Goal: Browse casually

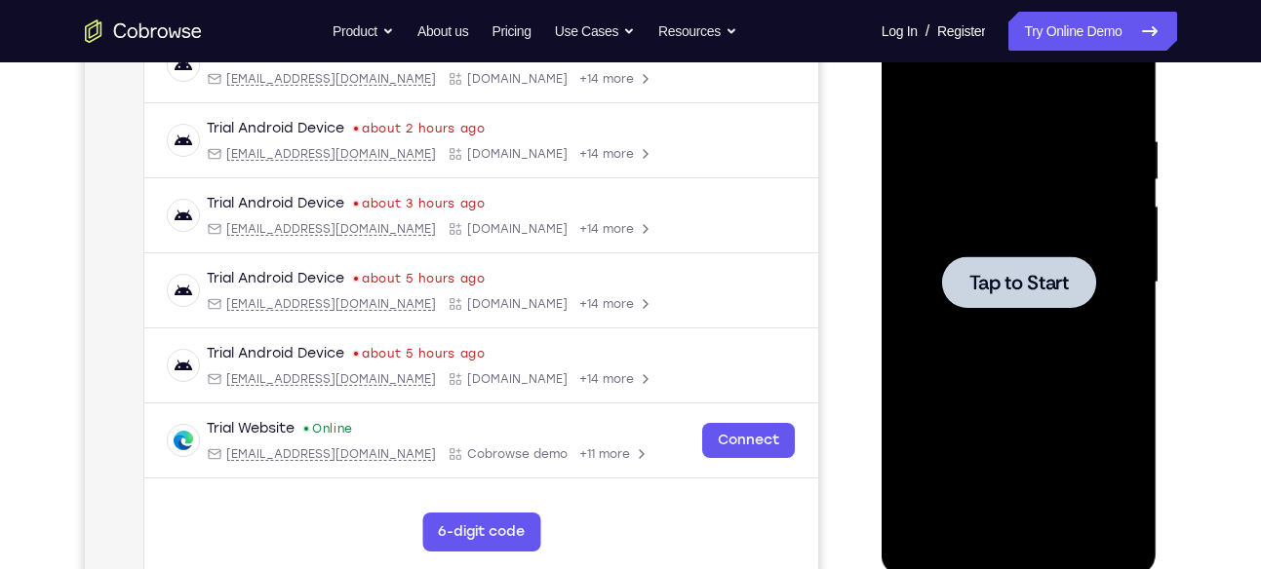
click at [1089, 267] on div at bounding box center [1019, 282] width 154 height 52
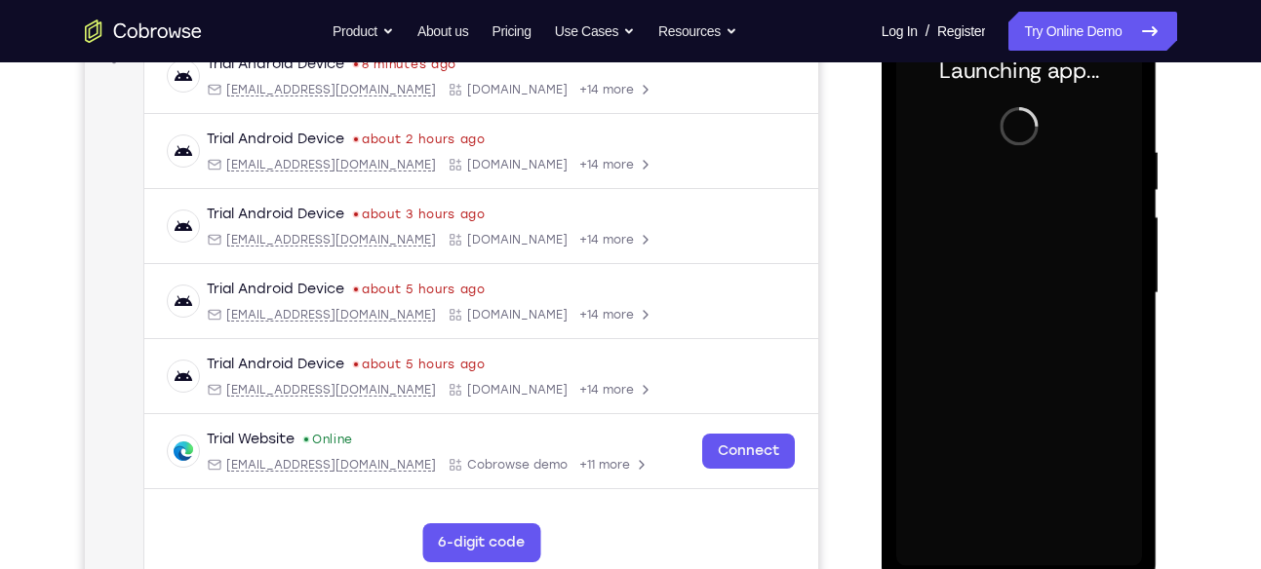
scroll to position [387, 0]
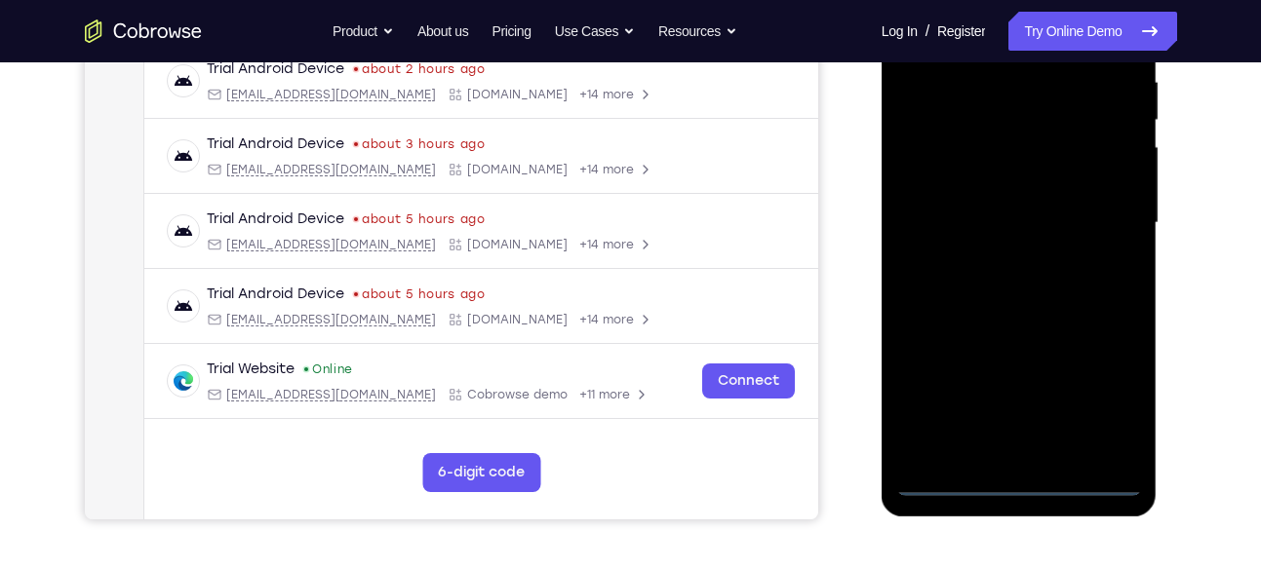
click at [1016, 482] on div at bounding box center [1019, 223] width 246 height 546
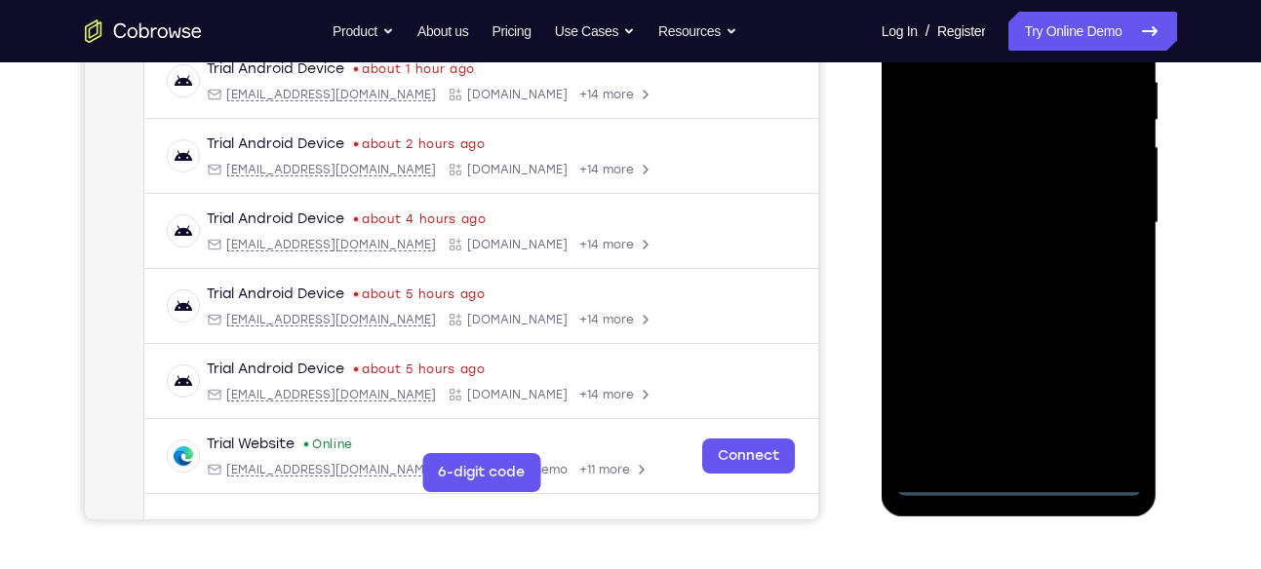
click at [1022, 480] on div at bounding box center [1019, 223] width 246 height 546
click at [1094, 409] on div at bounding box center [1019, 223] width 246 height 546
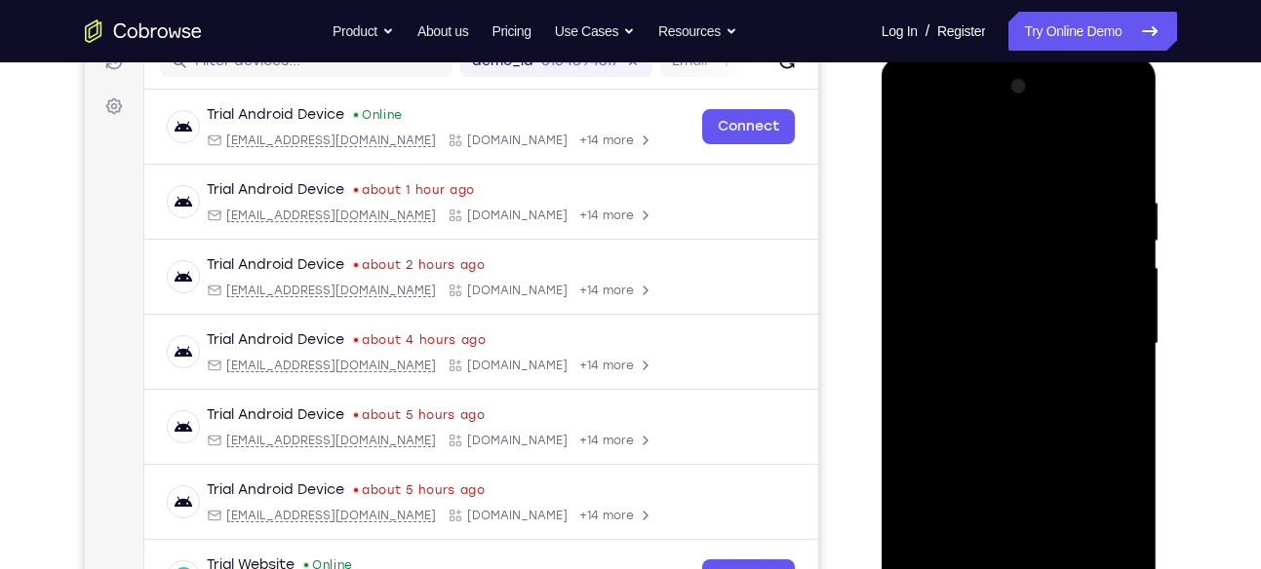
click at [933, 145] on div at bounding box center [1019, 344] width 246 height 546
click at [1090, 335] on div at bounding box center [1019, 344] width 246 height 546
click at [1003, 375] on div at bounding box center [1019, 344] width 246 height 546
click at [1010, 319] on div at bounding box center [1019, 344] width 246 height 546
click at [997, 342] on div at bounding box center [1019, 344] width 246 height 546
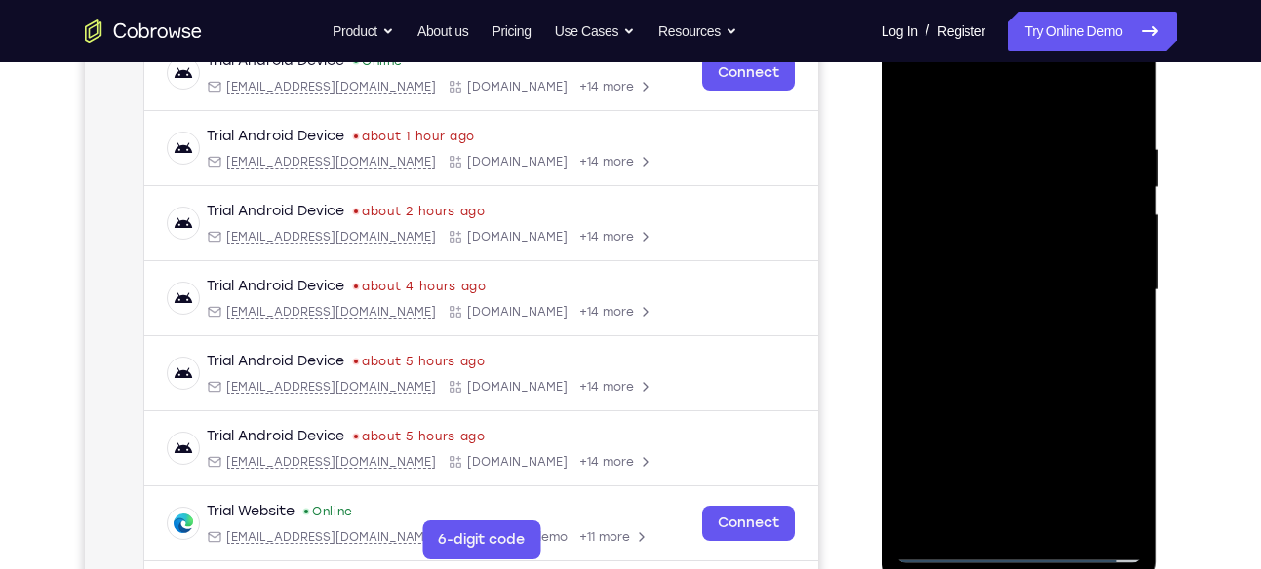
scroll to position [321, 0]
click at [1122, 127] on div at bounding box center [1019, 290] width 246 height 546
click at [1129, 511] on div at bounding box center [1019, 290] width 246 height 546
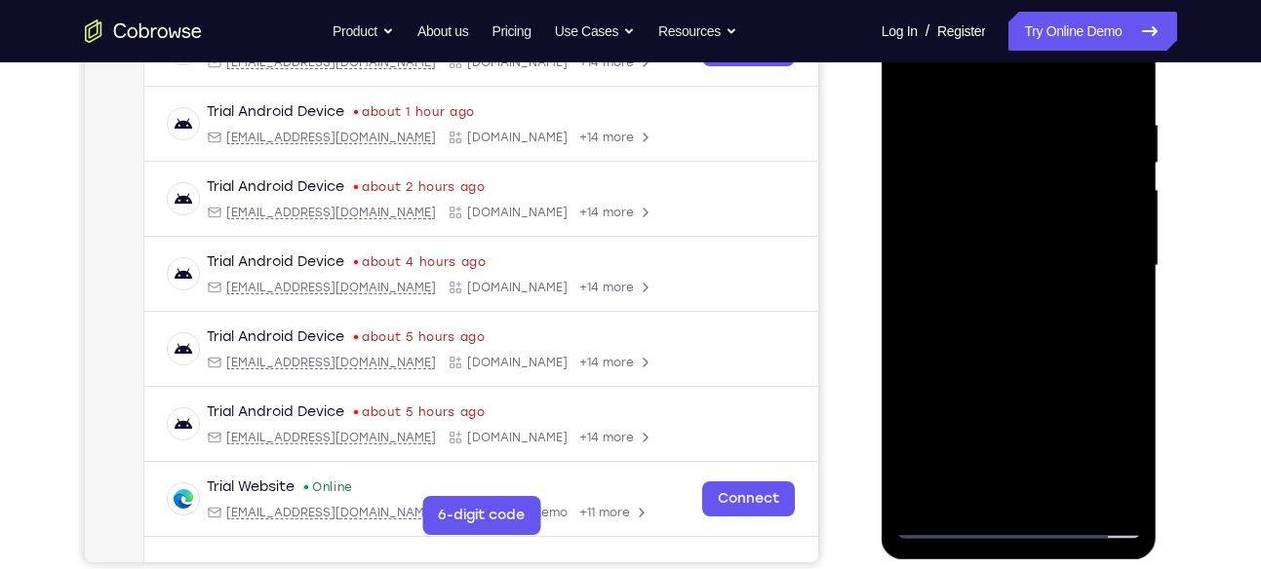
scroll to position [348, 0]
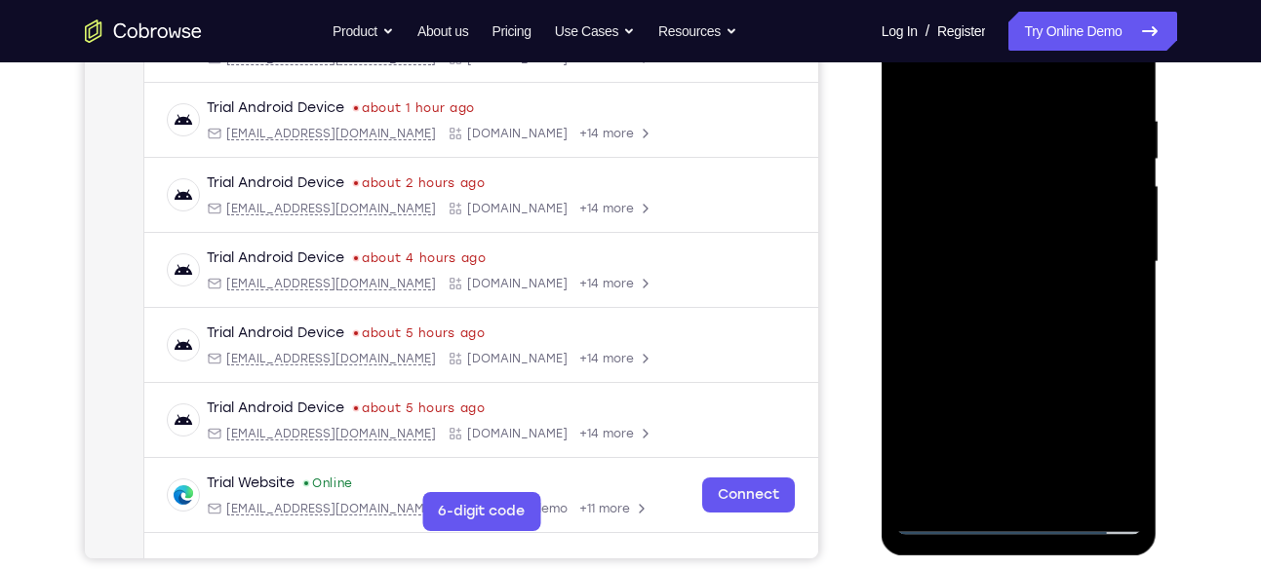
drag, startPoint x: 1039, startPoint y: 390, endPoint x: 1040, endPoint y: 309, distance: 80.9
click at [1040, 309] on div at bounding box center [1019, 262] width 246 height 546
click at [1128, 273] on div at bounding box center [1019, 262] width 246 height 546
click at [1124, 277] on div at bounding box center [1019, 262] width 246 height 546
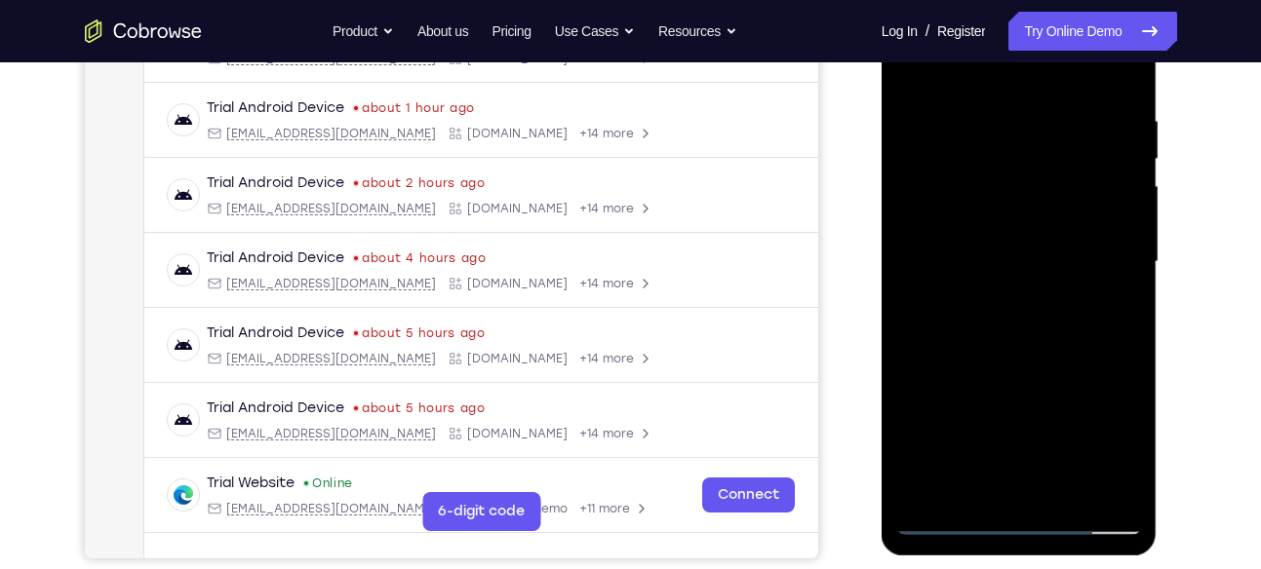
click at [1124, 277] on div at bounding box center [1019, 262] width 246 height 546
click at [1121, 280] on div at bounding box center [1019, 262] width 246 height 546
click at [1054, 290] on div at bounding box center [1019, 262] width 246 height 546
click at [1131, 271] on div at bounding box center [1019, 262] width 246 height 546
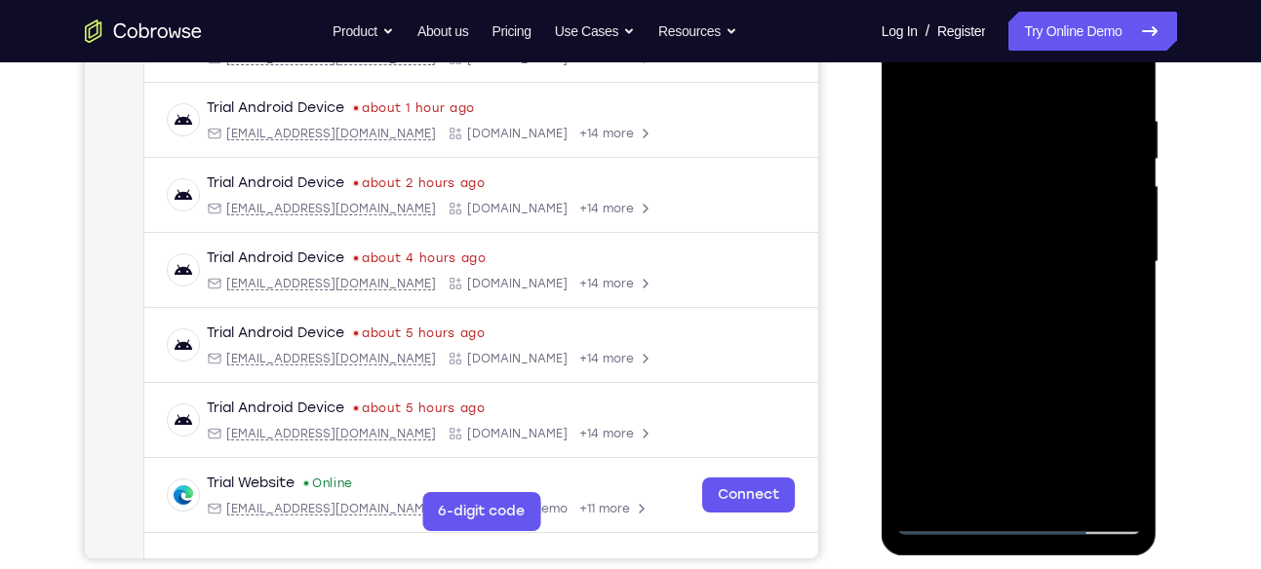
click at [1128, 271] on div at bounding box center [1019, 262] width 246 height 546
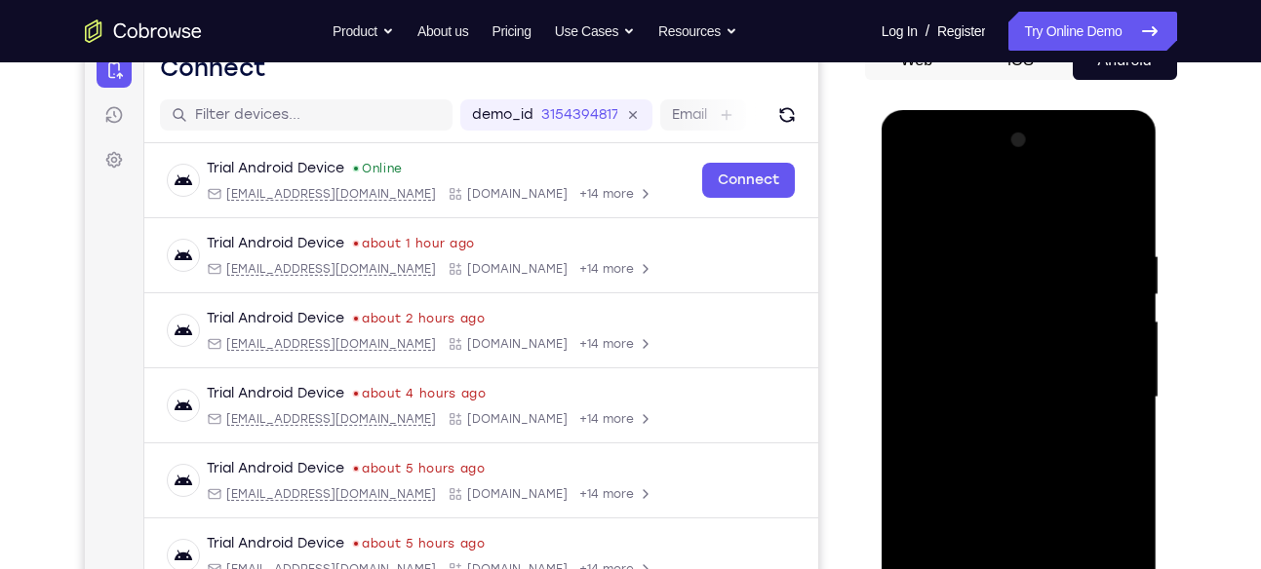
scroll to position [212, 0]
drag, startPoint x: 1028, startPoint y: 349, endPoint x: 1028, endPoint y: 202, distance: 147.2
click at [1028, 202] on div at bounding box center [1019, 399] width 246 height 546
drag, startPoint x: 1057, startPoint y: 427, endPoint x: 1057, endPoint y: 336, distance: 90.7
click at [1057, 336] on div at bounding box center [1019, 399] width 246 height 546
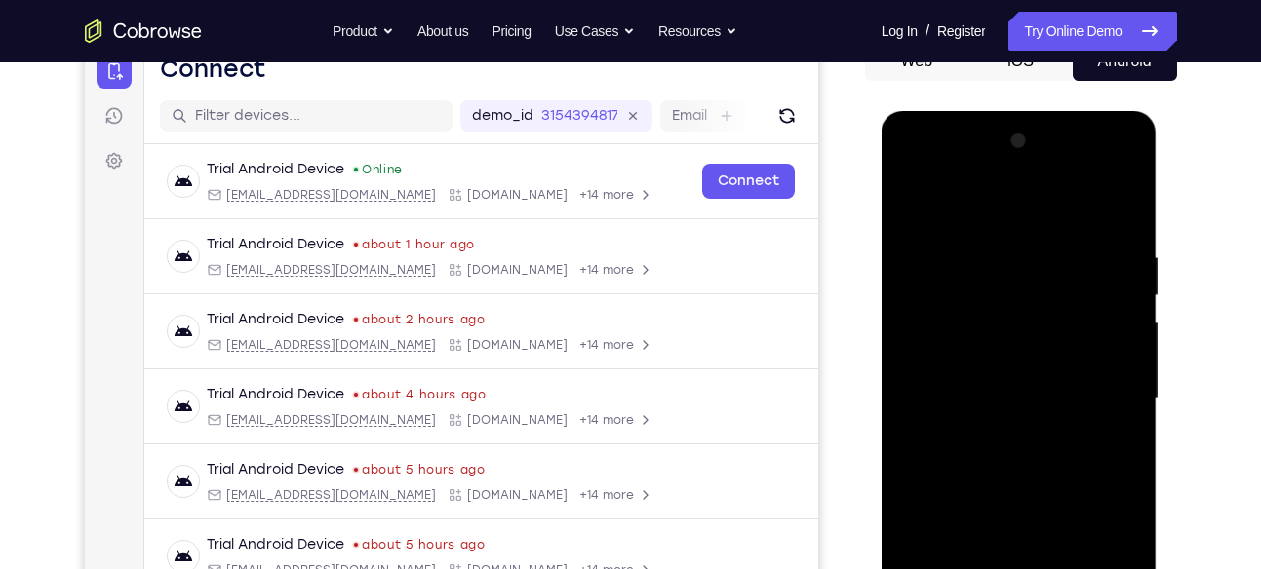
scroll to position [248, 0]
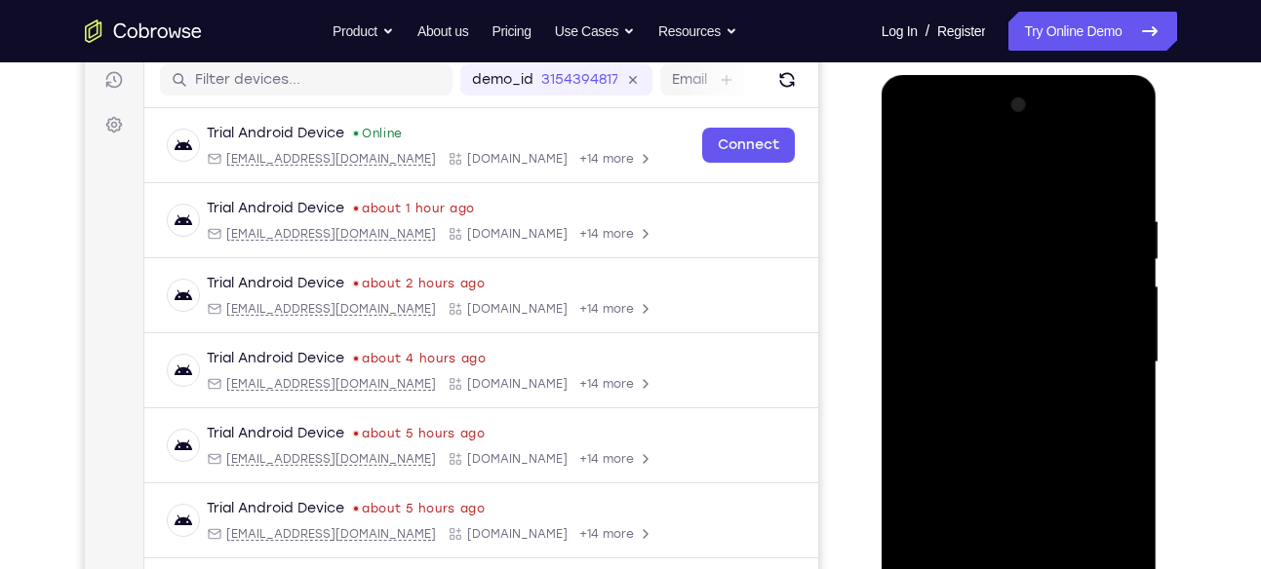
drag, startPoint x: 1058, startPoint y: 458, endPoint x: 1042, endPoint y: 220, distance: 238.4
click at [1042, 220] on div at bounding box center [1019, 363] width 246 height 546
drag, startPoint x: 1051, startPoint y: 442, endPoint x: 1046, endPoint y: 226, distance: 215.5
click at [1046, 226] on div at bounding box center [1019, 363] width 246 height 546
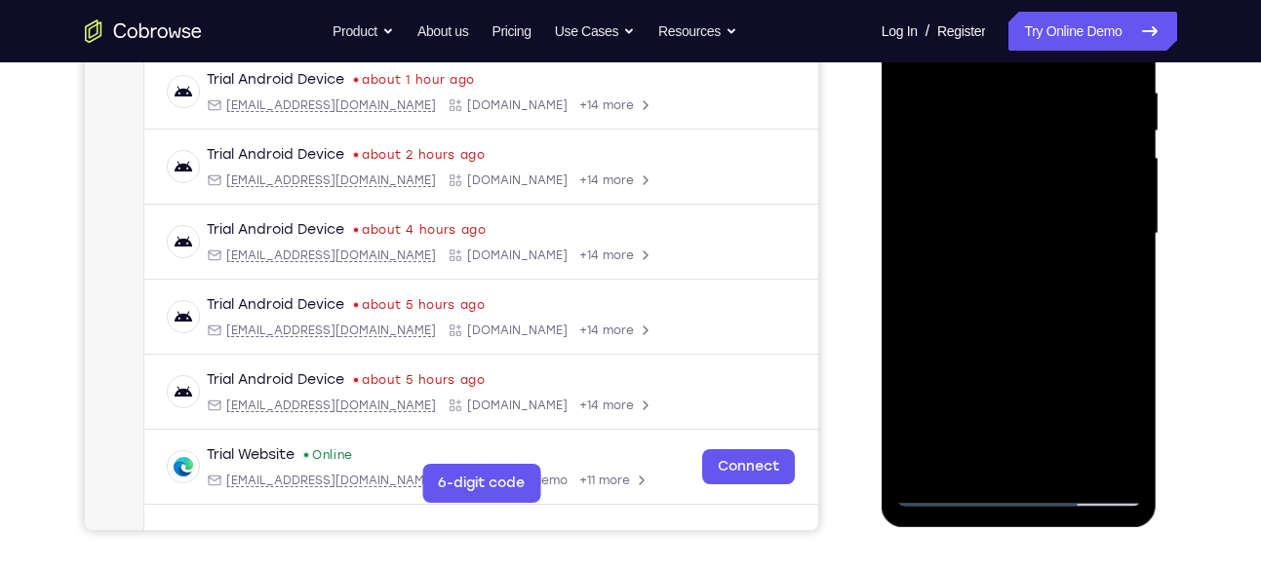
drag, startPoint x: 1055, startPoint y: 260, endPoint x: 1054, endPoint y: 585, distance: 324.7
click at [1054, 531] on html "Online web based iOS Simulators and Android Emulators. Run iPhone, iPad, Mobile…" at bounding box center [1020, 238] width 278 height 585
drag, startPoint x: 1035, startPoint y: 291, endPoint x: 1043, endPoint y: 566, distance: 275.1
click at [1043, 531] on html "Online web based iOS Simulators and Android Emulators. Run iPhone, iPad, Mobile…" at bounding box center [1020, 238] width 278 height 585
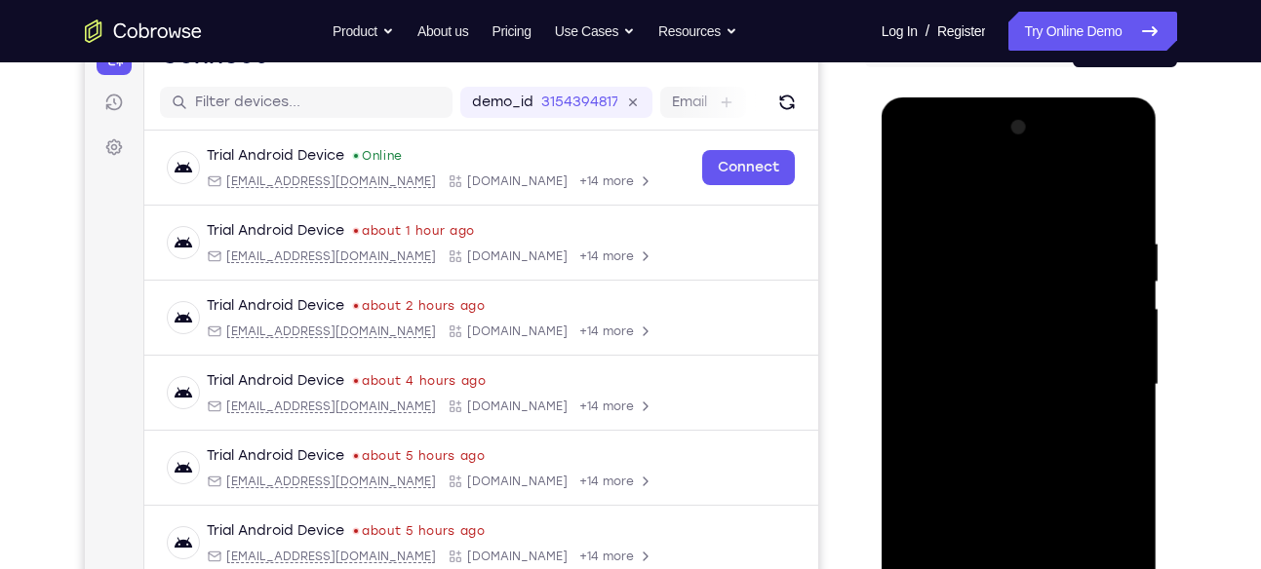
scroll to position [214, 0]
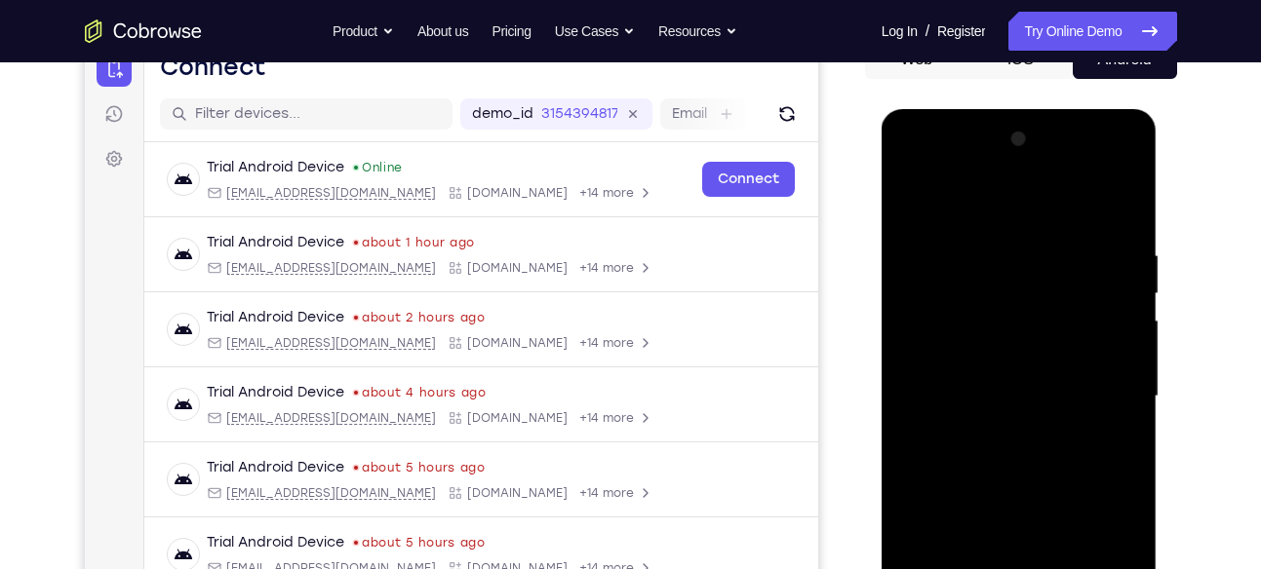
drag, startPoint x: 1024, startPoint y: 260, endPoint x: 1023, endPoint y: 527, distance: 266.2
click at [1023, 527] on div at bounding box center [1019, 397] width 246 height 546
drag, startPoint x: 1009, startPoint y: 299, endPoint x: 1008, endPoint y: 538, distance: 238.9
click at [1008, 538] on div at bounding box center [1019, 397] width 246 height 546
click at [996, 225] on div at bounding box center [1019, 397] width 246 height 546
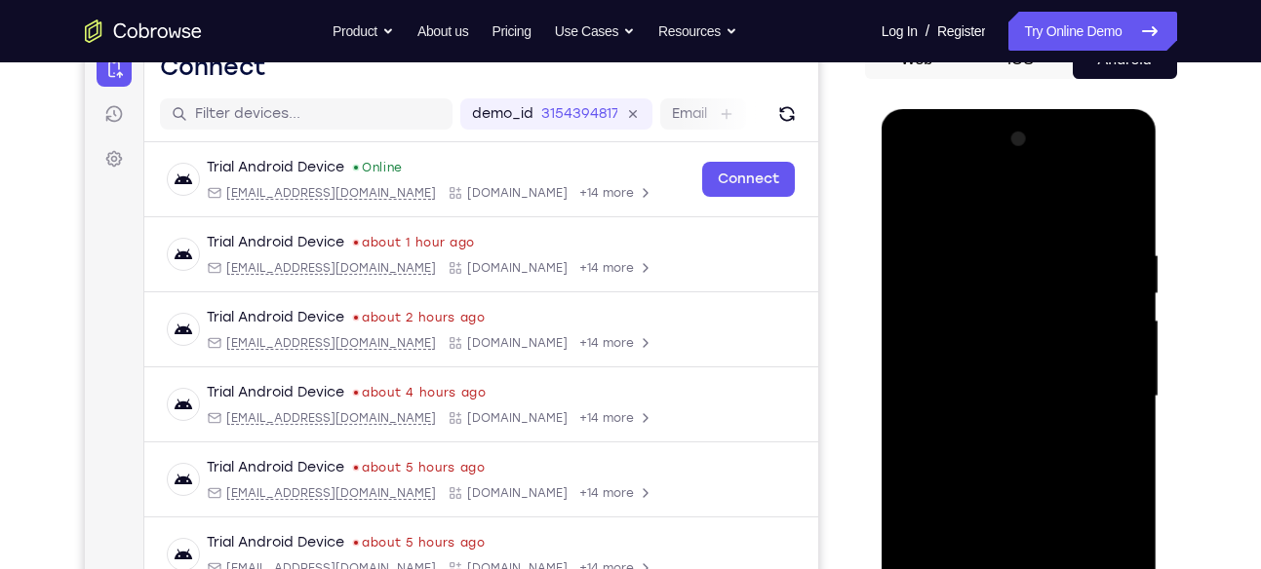
click at [996, 225] on div at bounding box center [1019, 397] width 246 height 546
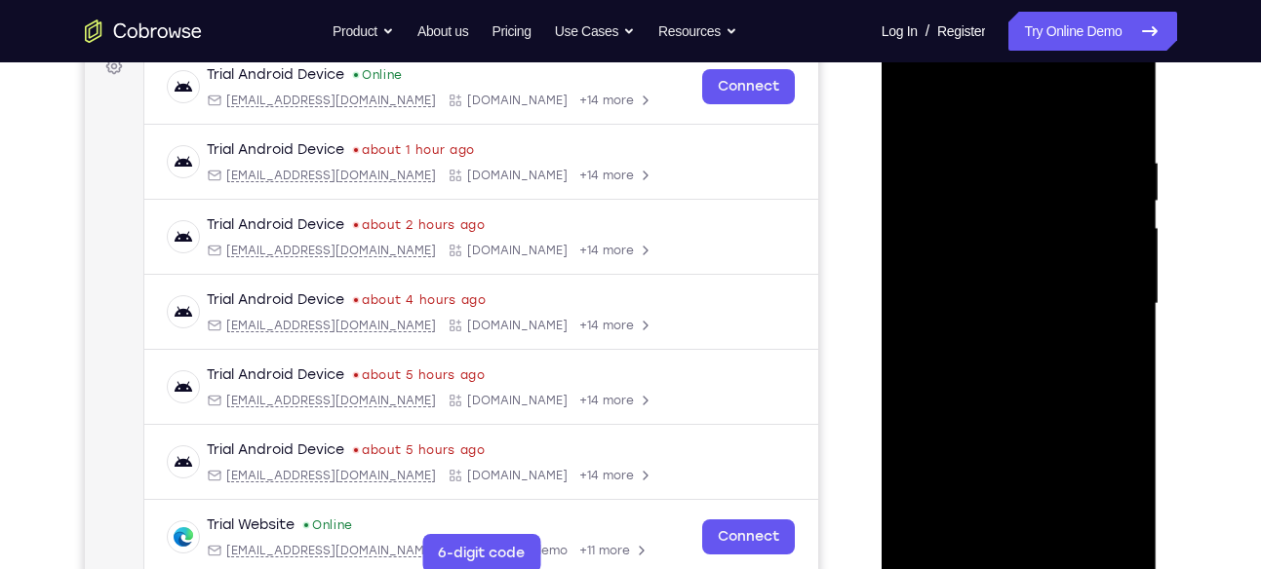
scroll to position [309, 0]
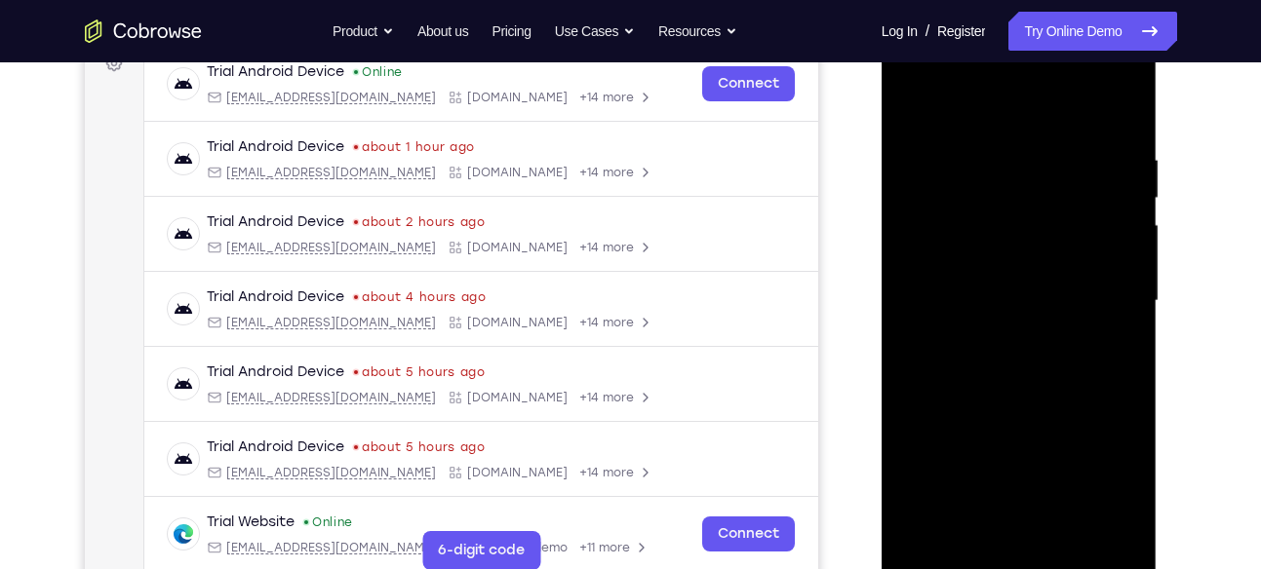
click at [1128, 529] on div at bounding box center [1019, 301] width 246 height 546
click at [1138, 208] on div at bounding box center [1019, 301] width 246 height 546
click at [1117, 115] on div at bounding box center [1019, 301] width 246 height 546
click at [1059, 521] on div at bounding box center [1019, 301] width 246 height 546
click at [1017, 404] on div at bounding box center [1019, 301] width 246 height 546
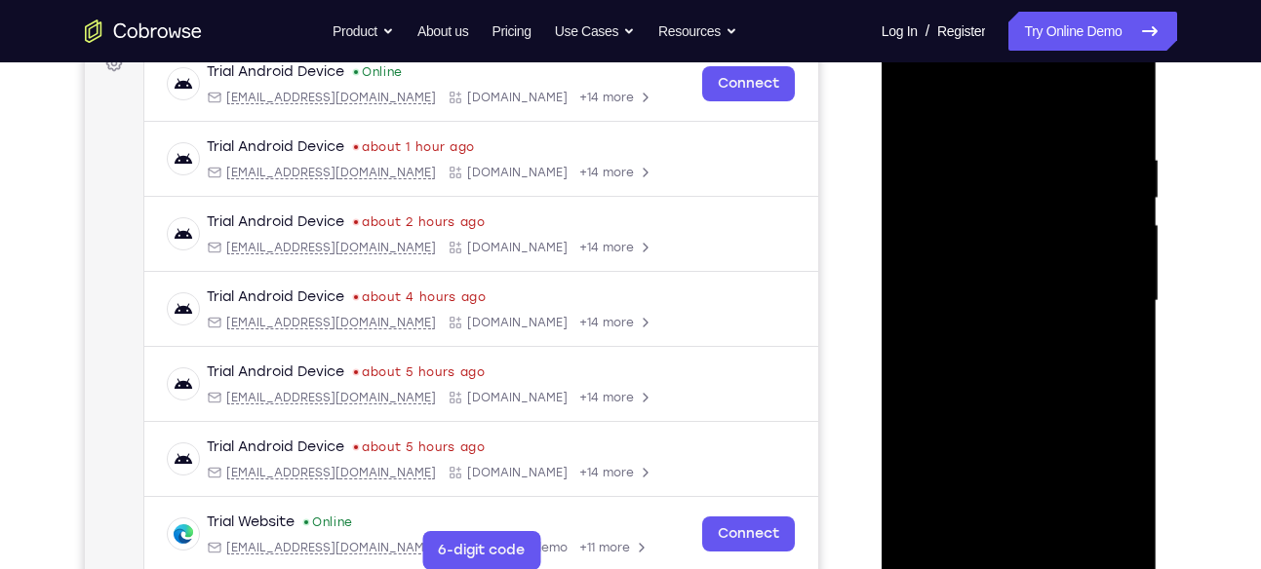
click at [1068, 294] on div at bounding box center [1019, 301] width 246 height 546
click at [908, 104] on div at bounding box center [1019, 301] width 246 height 546
click at [914, 99] on div at bounding box center [1019, 301] width 246 height 546
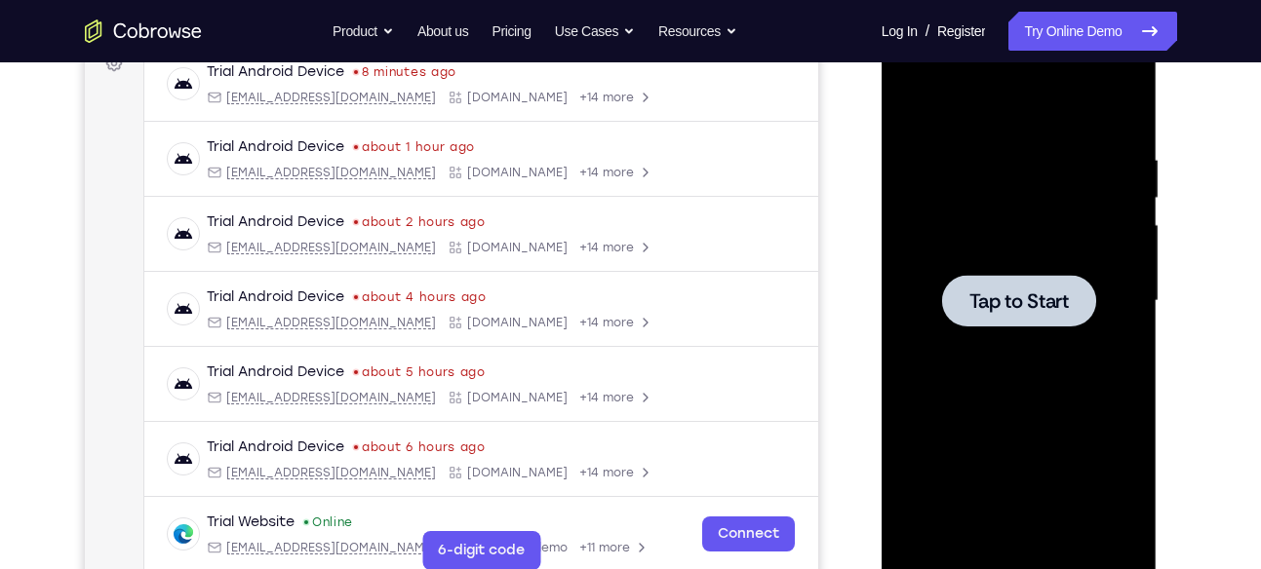
click at [969, 286] on div at bounding box center [1019, 301] width 154 height 52
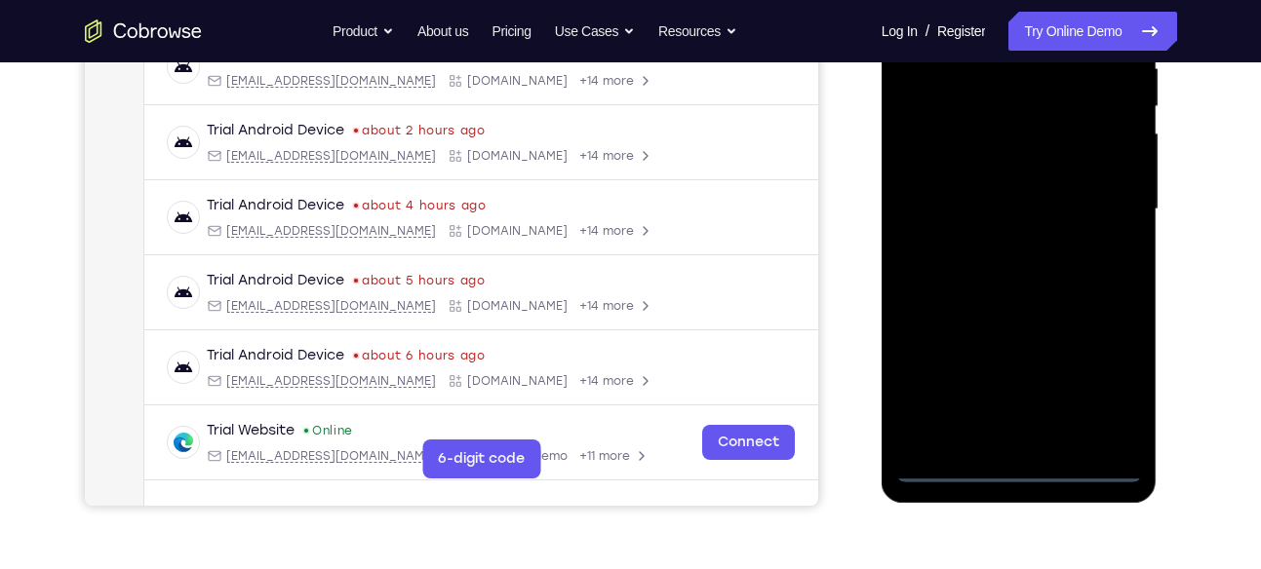
scroll to position [446, 0]
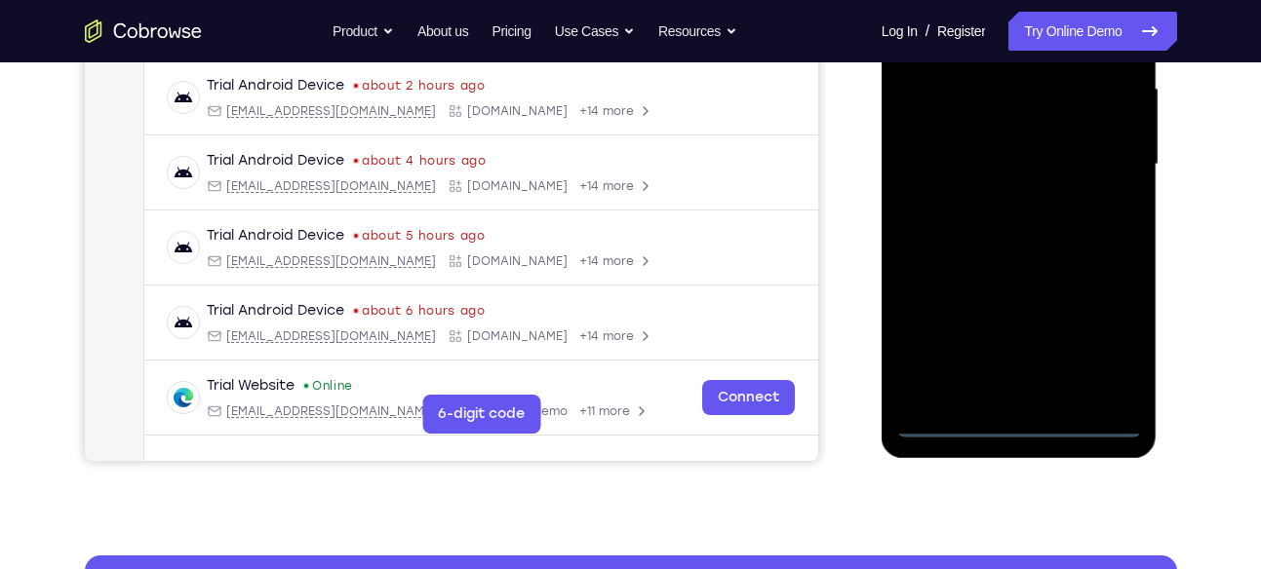
click at [1029, 420] on div at bounding box center [1019, 165] width 246 height 546
click at [1104, 322] on div at bounding box center [1019, 165] width 246 height 546
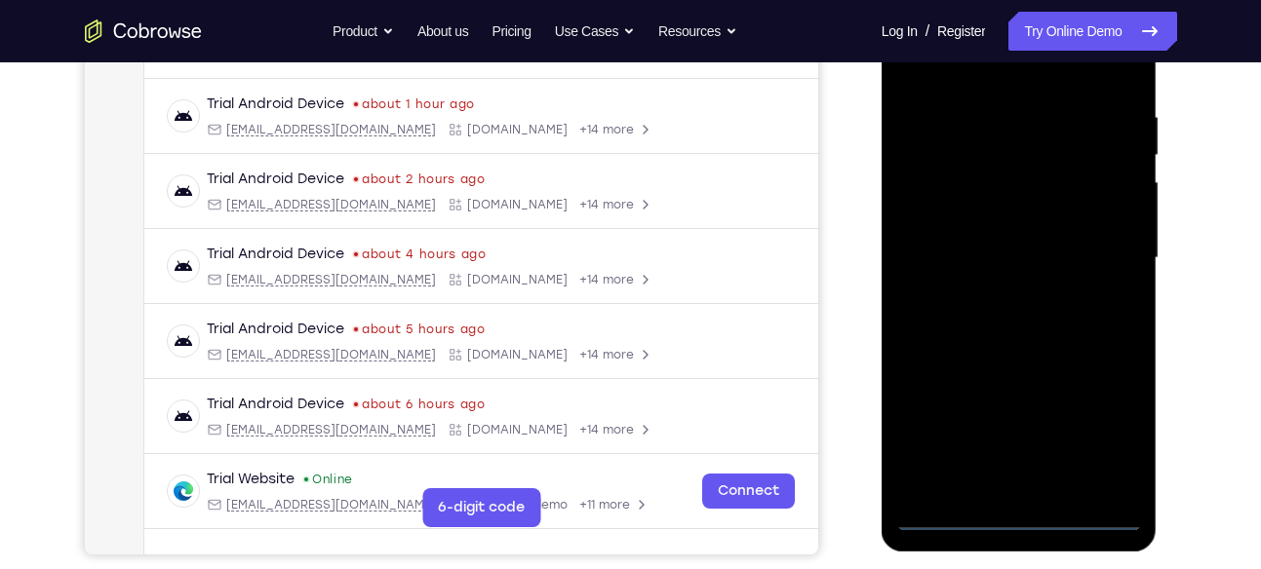
scroll to position [351, 0]
click at [985, 80] on div at bounding box center [1019, 259] width 246 height 546
click at [1100, 264] on div at bounding box center [1019, 259] width 246 height 546
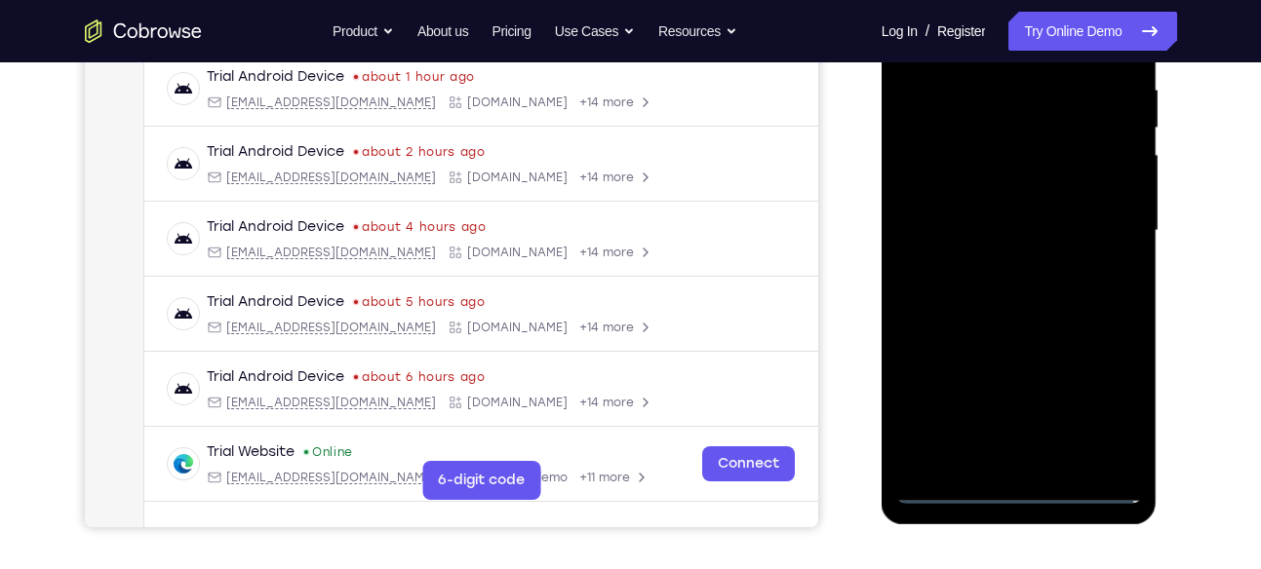
scroll to position [381, 0]
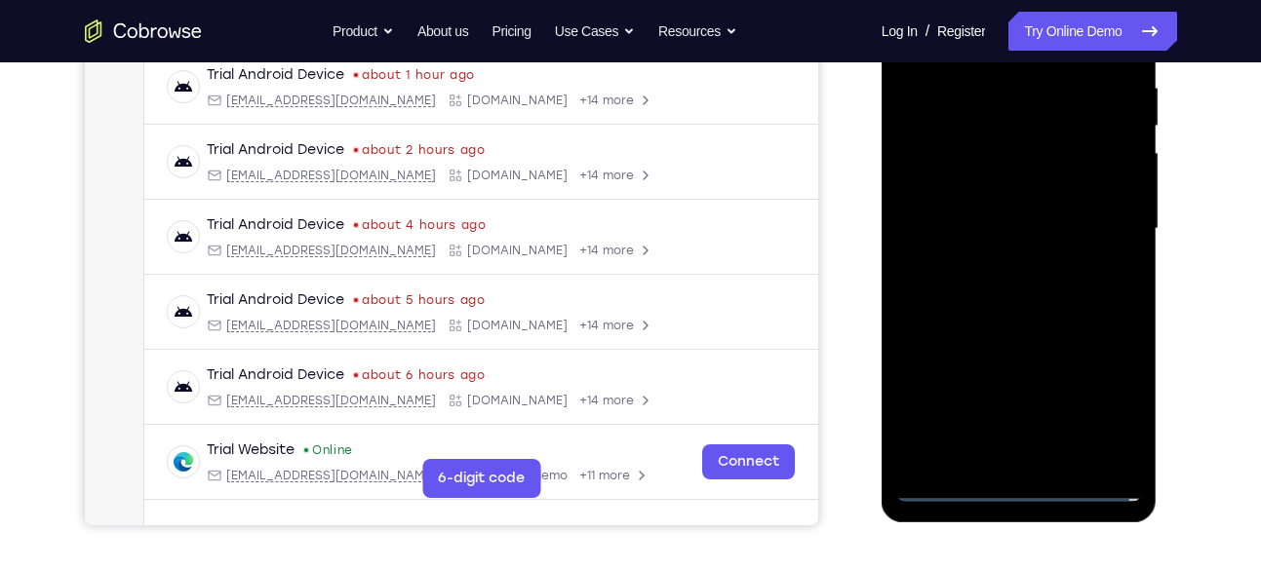
click at [997, 260] on div at bounding box center [1019, 229] width 246 height 546
click at [1000, 210] on div at bounding box center [1019, 229] width 246 height 546
click at [1027, 223] on div at bounding box center [1019, 229] width 246 height 546
click at [1024, 316] on div at bounding box center [1019, 229] width 246 height 546
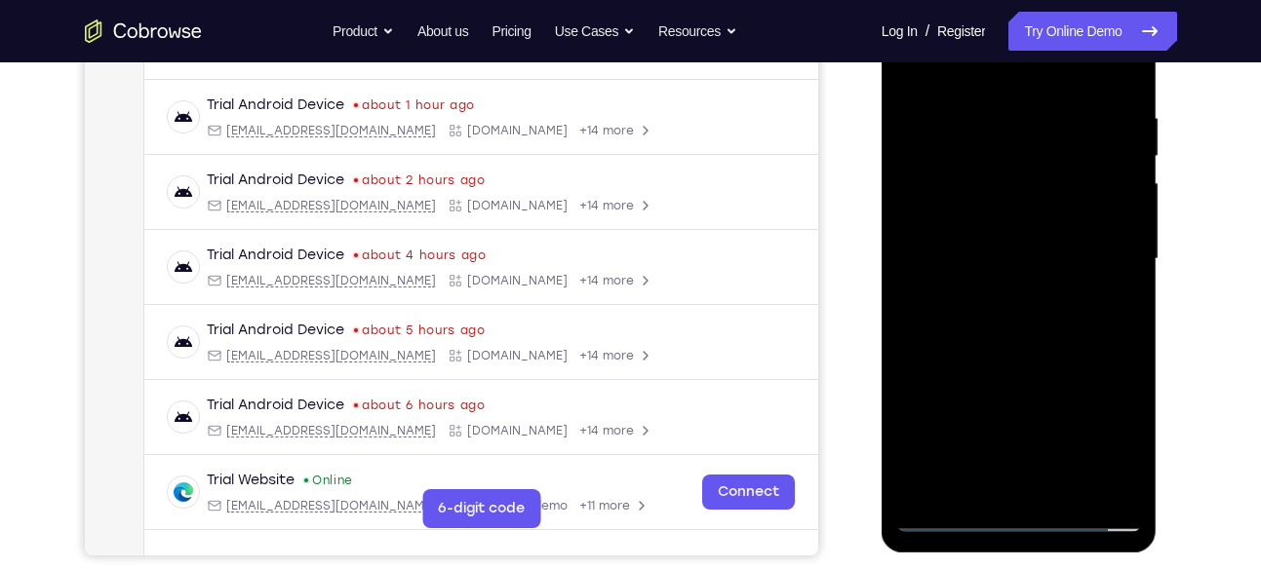
scroll to position [350, 0]
